Goal: Transaction & Acquisition: Purchase product/service

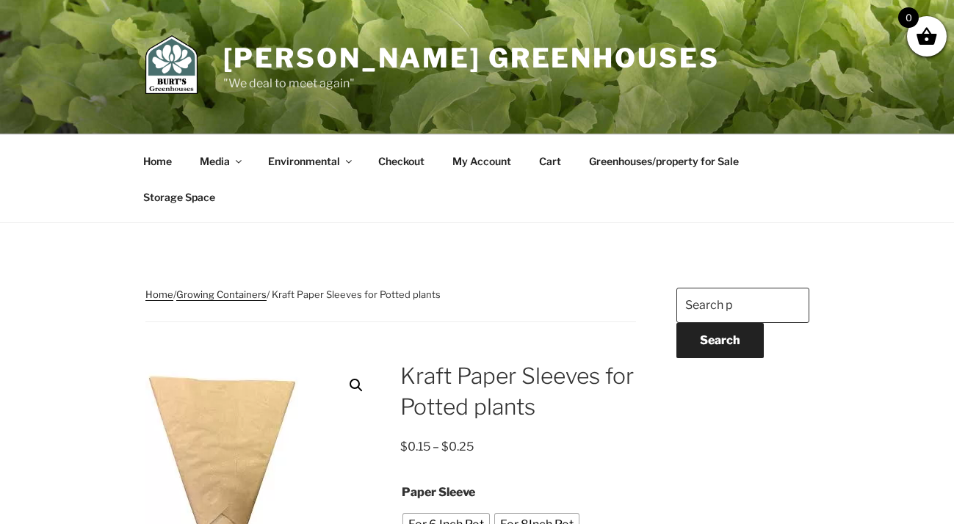
click at [700, 297] on input "Search for:" at bounding box center [742, 305] width 133 height 35
type input "kraft paper sleeve"
click at [676, 323] on button "Search" at bounding box center [719, 340] width 87 height 35
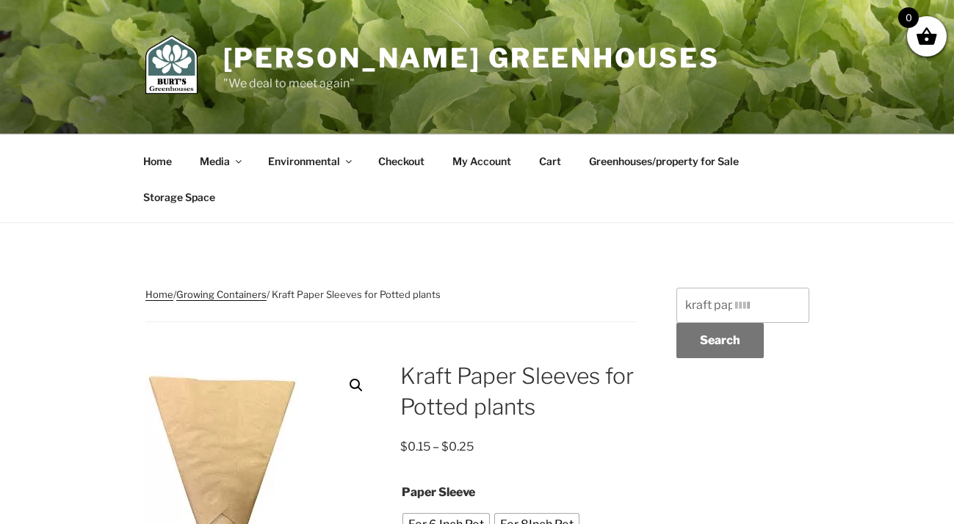
click at [721, 339] on button "Search" at bounding box center [719, 340] width 87 height 35
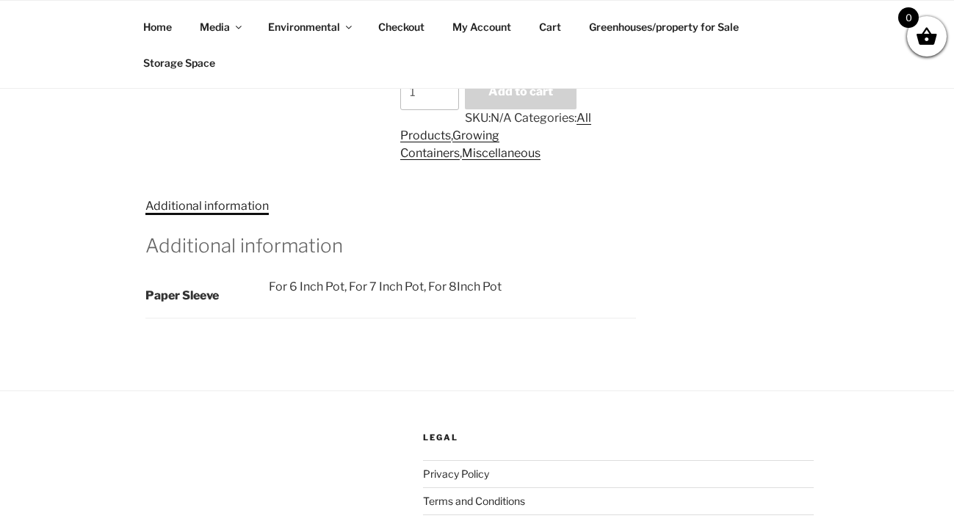
scroll to position [504, 0]
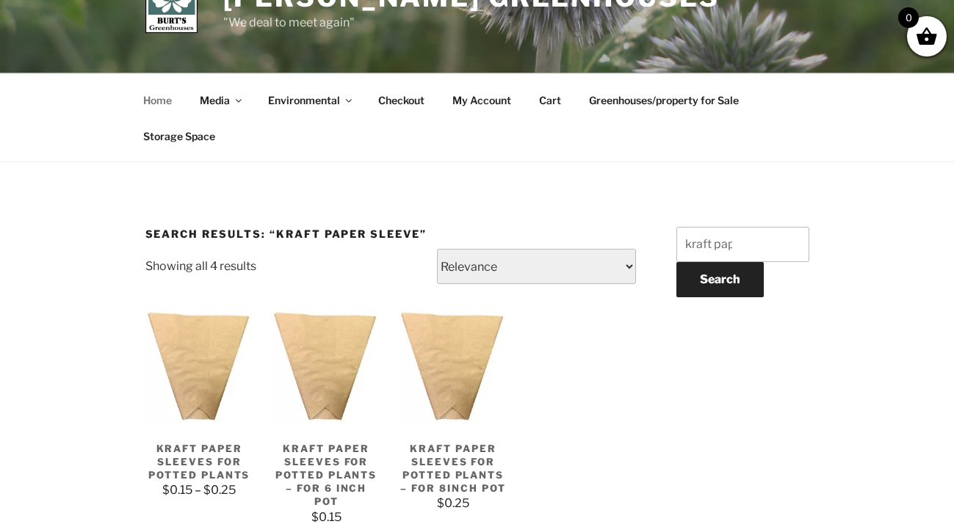
scroll to position [46, 0]
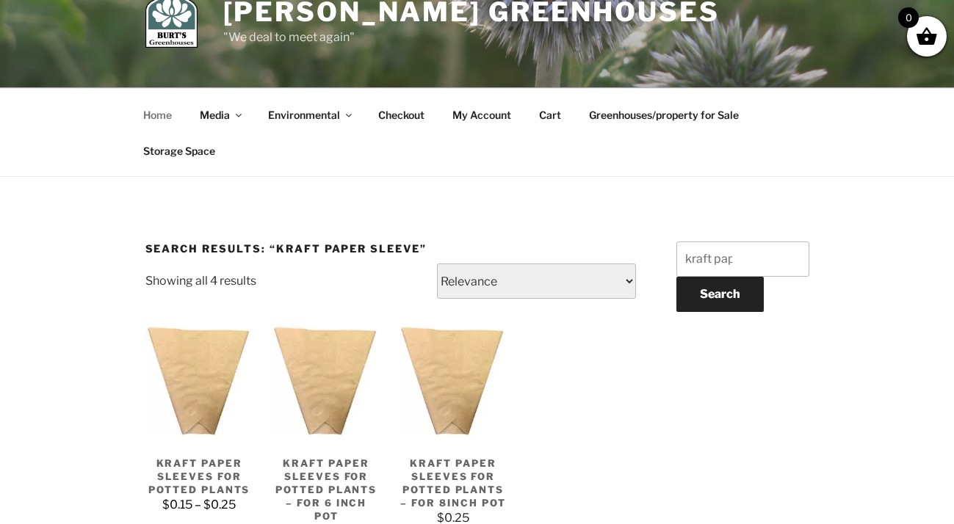
click at [184, 469] on h2 "Kraft Paper Sleeves for Potted plants" at bounding box center [199, 469] width 109 height 54
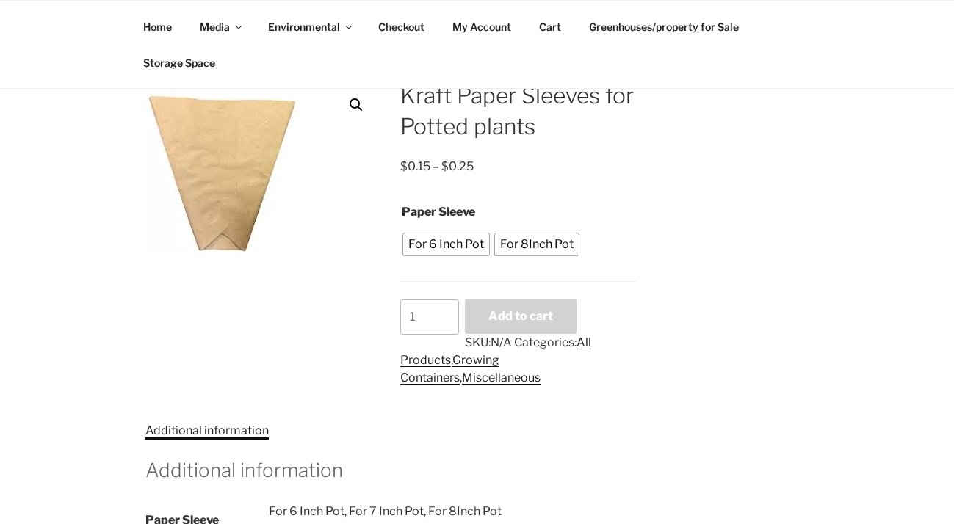
scroll to position [280, 0]
click at [453, 243] on span "For 6 Inch Pot" at bounding box center [446, 245] width 83 height 18
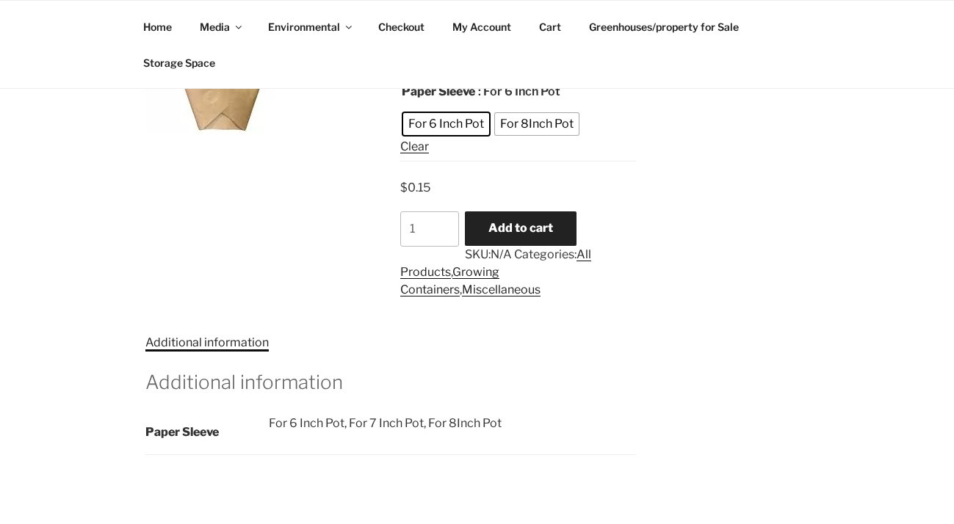
scroll to position [403, 0]
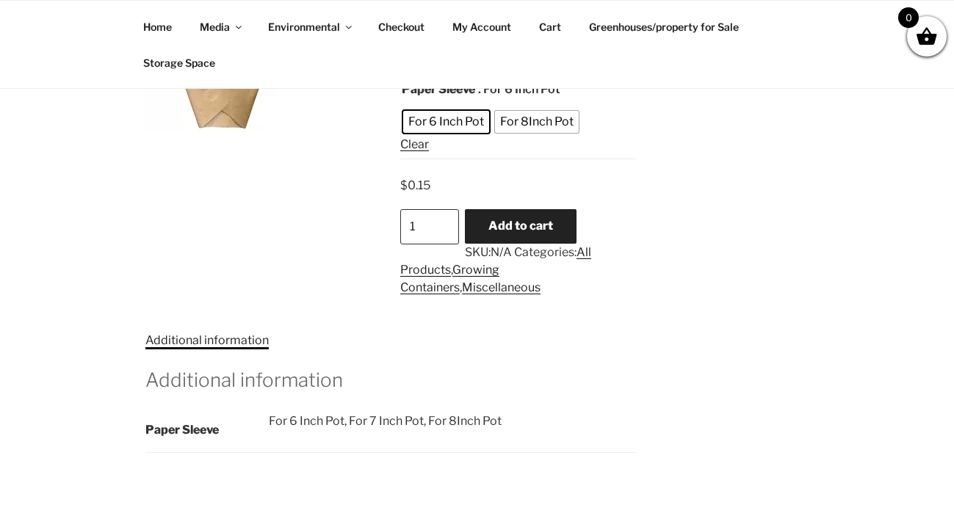
click at [430, 225] on input "1" at bounding box center [429, 226] width 59 height 35
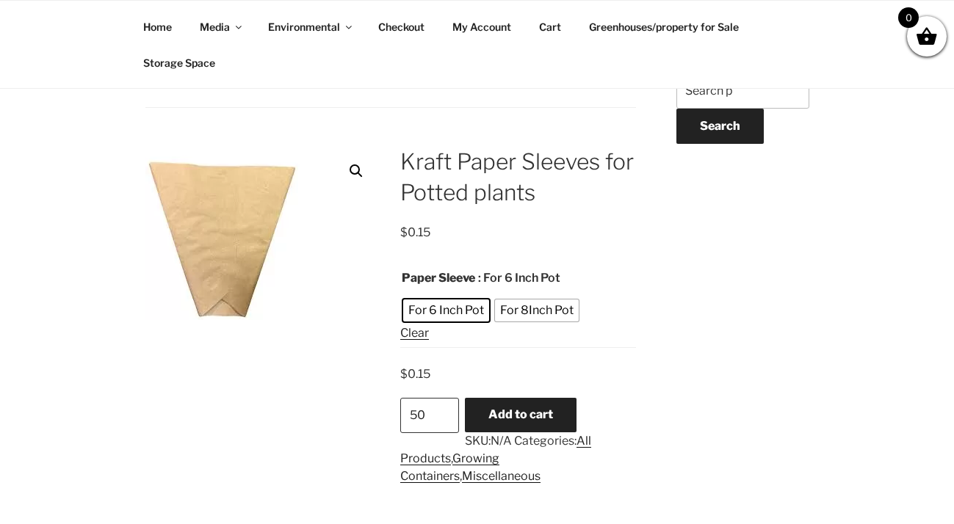
scroll to position [219, 0]
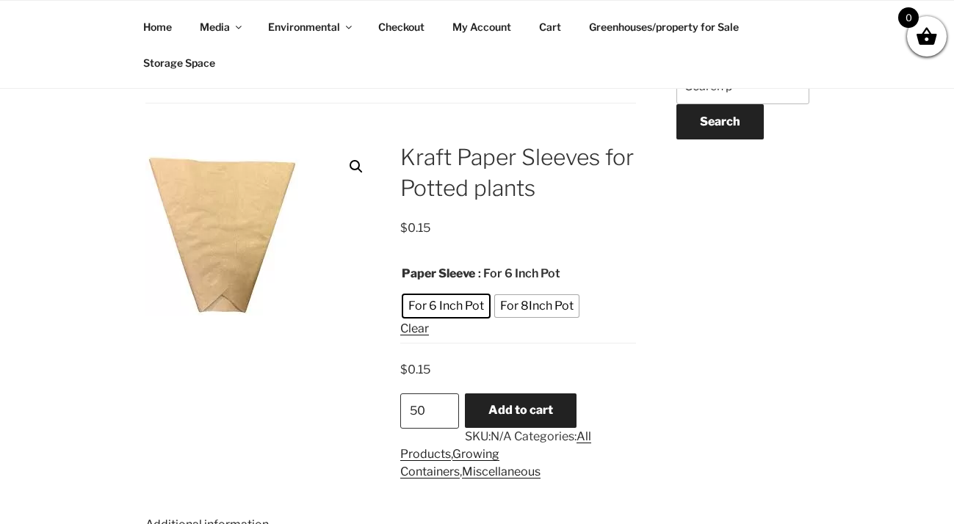
type input "50"
